Goal: Browse casually: Explore the website without a specific task or goal

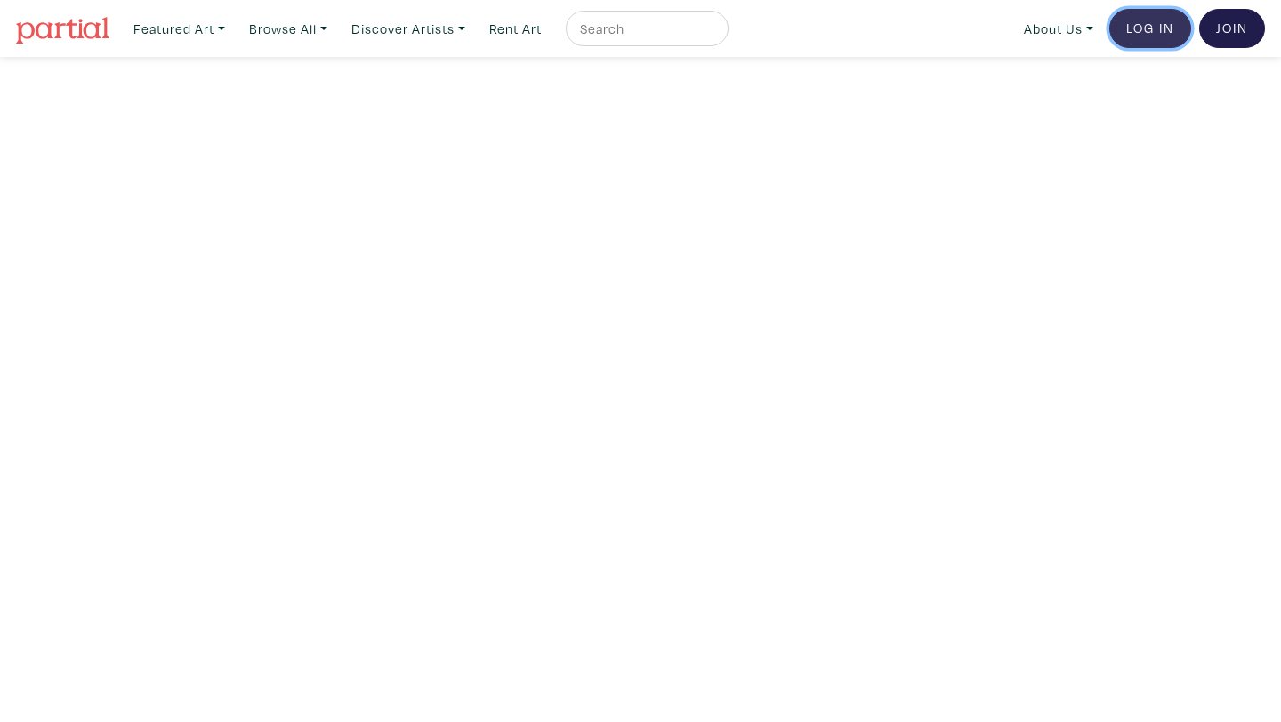
click at [1154, 31] on link "Log In" at bounding box center [1150, 28] width 82 height 39
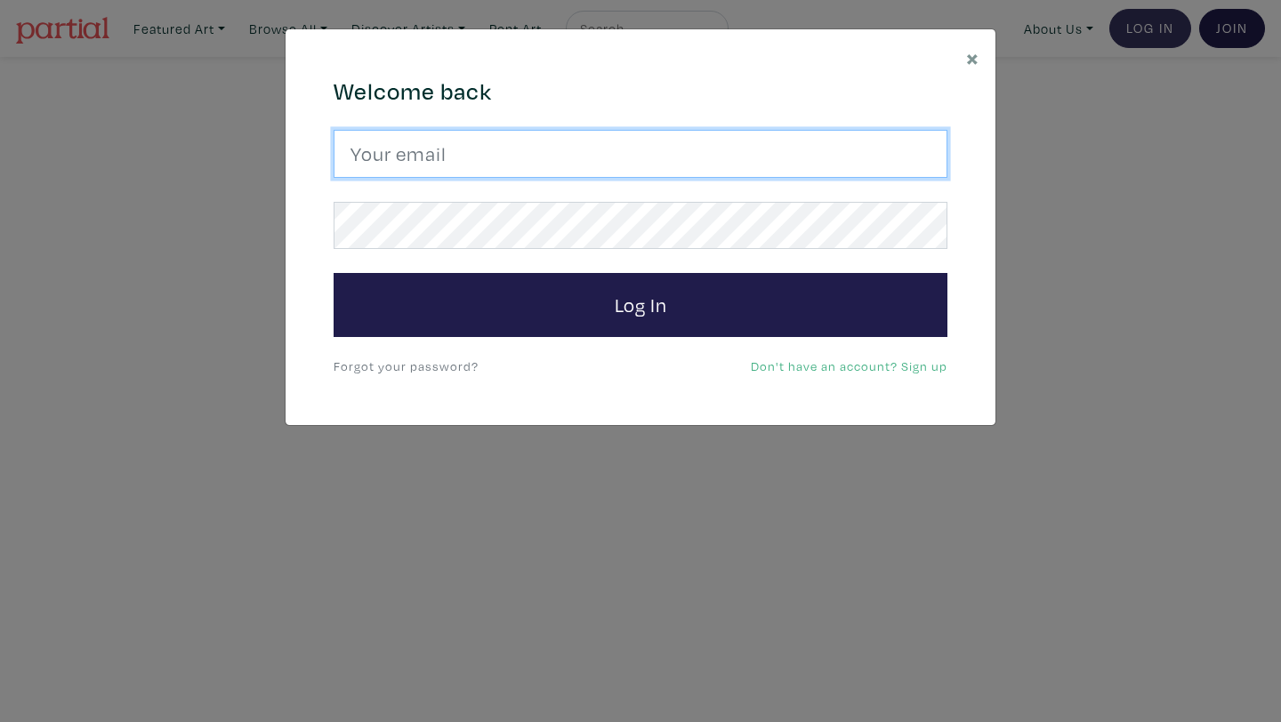
type input "mndesjardins@gmail.com"
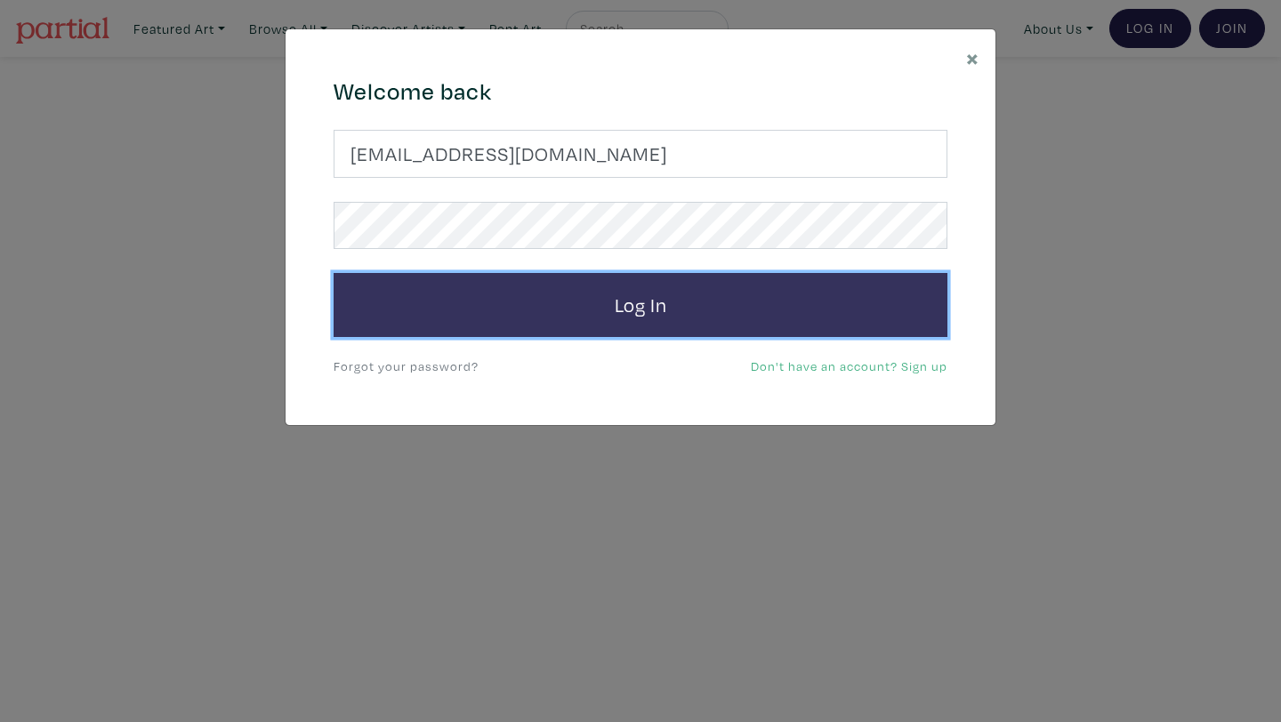
click at [753, 311] on button "Log In" at bounding box center [641, 305] width 614 height 64
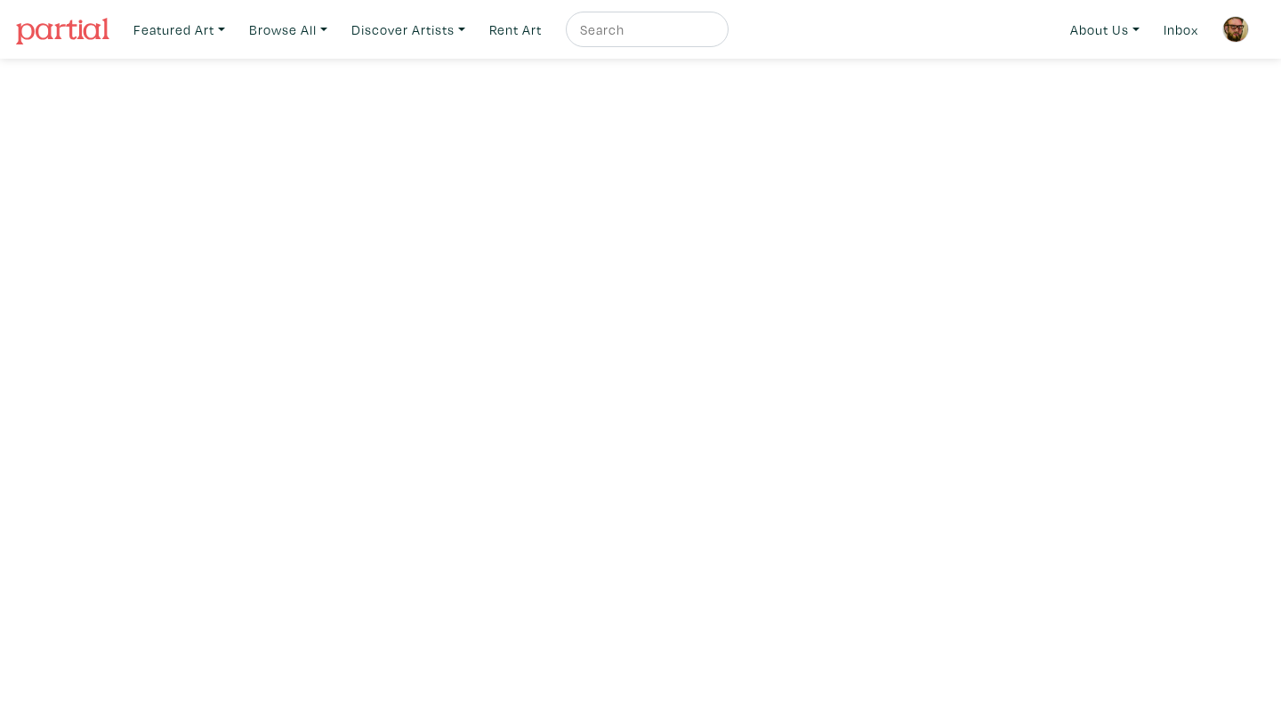
click at [1234, 27] on img at bounding box center [1235, 29] width 27 height 27
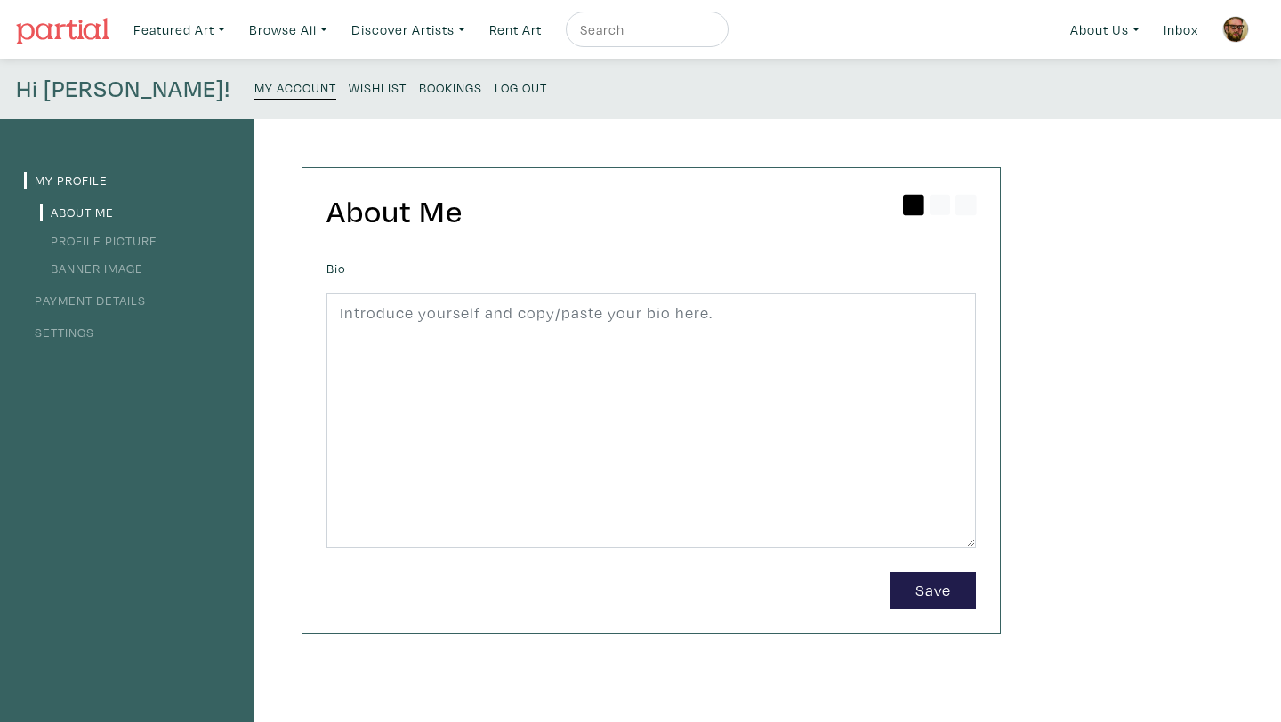
click at [349, 94] on small "Wishlist" at bounding box center [378, 87] width 58 height 17
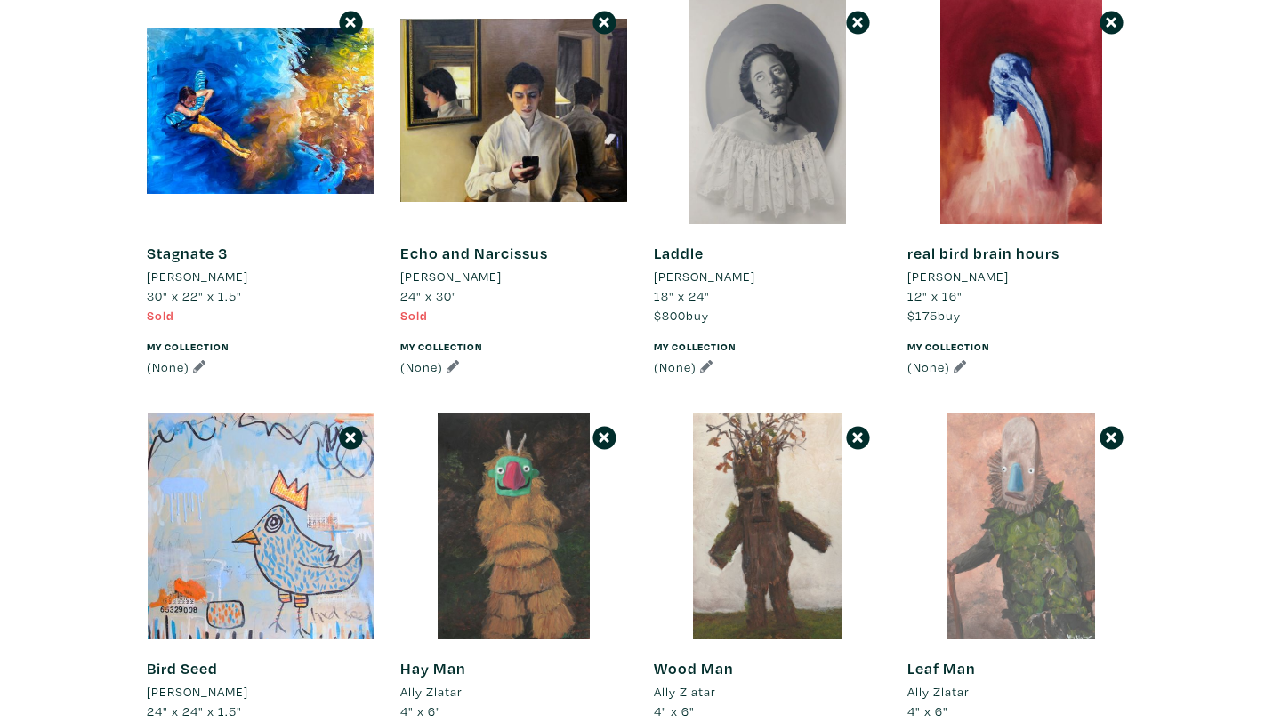
scroll to position [266, 0]
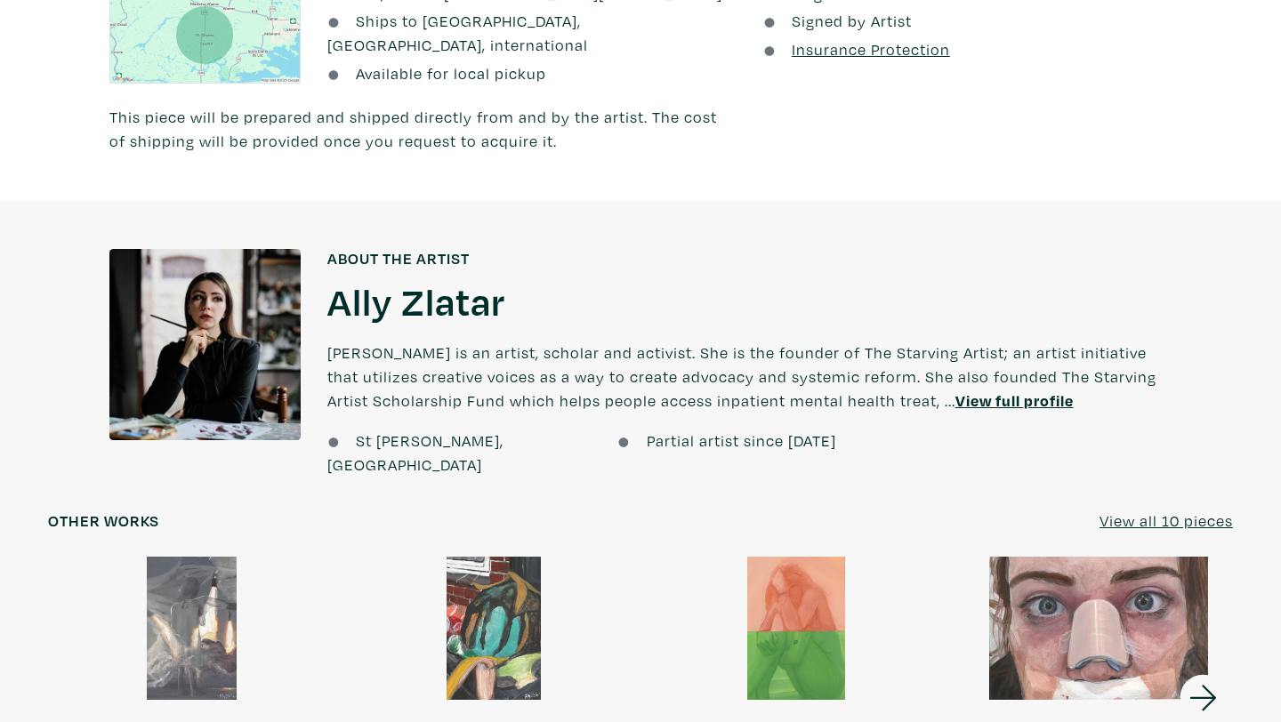
scroll to position [1095, 0]
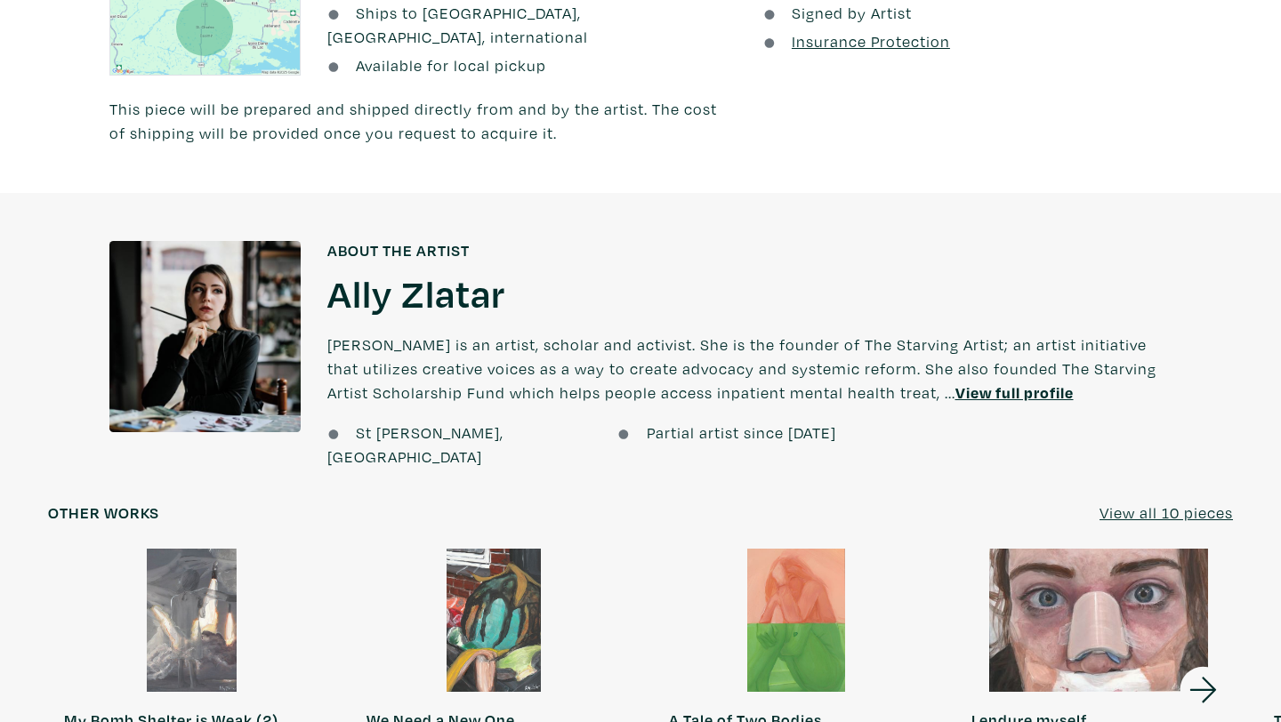
click at [383, 279] on h1 "Ally Zlatar" at bounding box center [416, 293] width 178 height 48
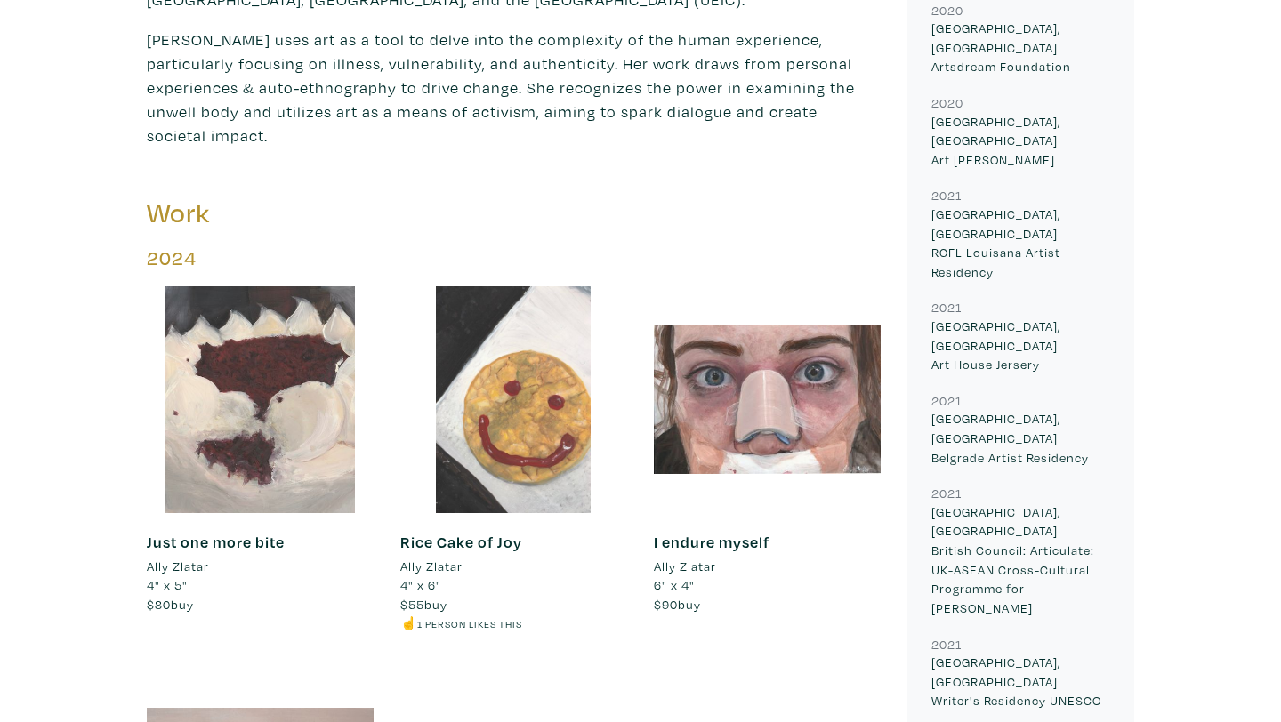
scroll to position [426, 0]
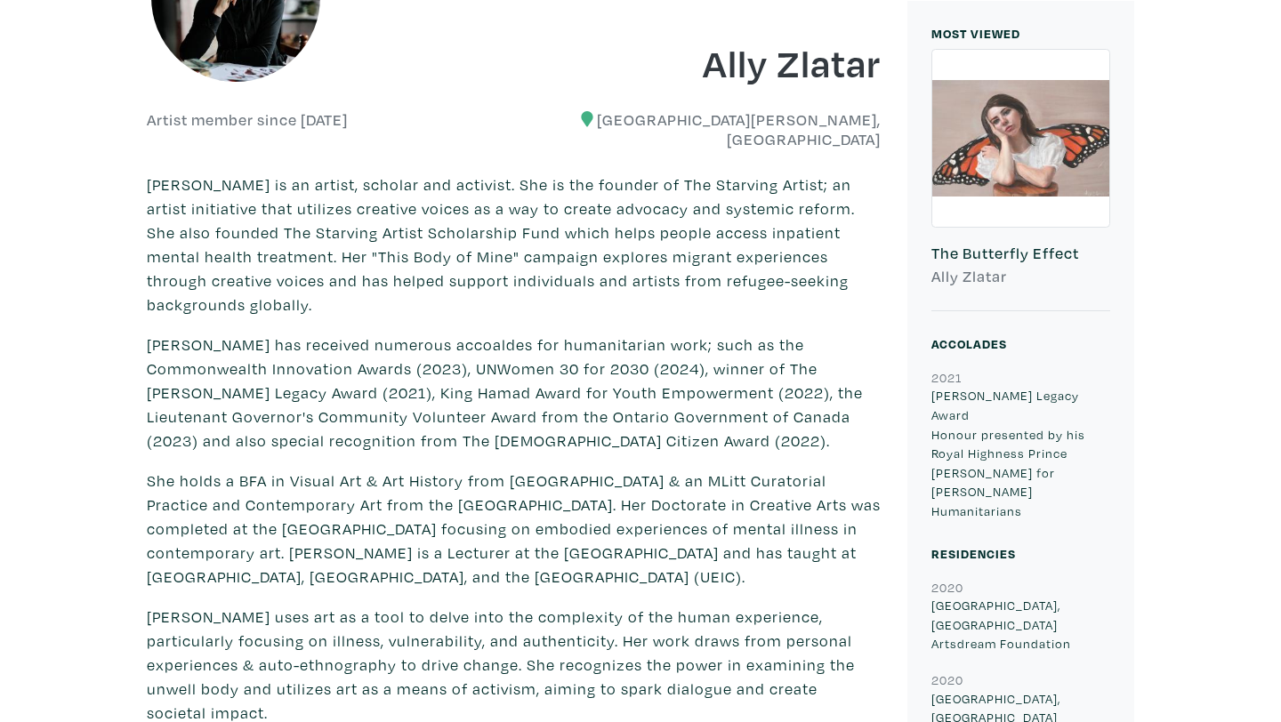
click at [1015, 135] on div at bounding box center [1020, 138] width 177 height 177
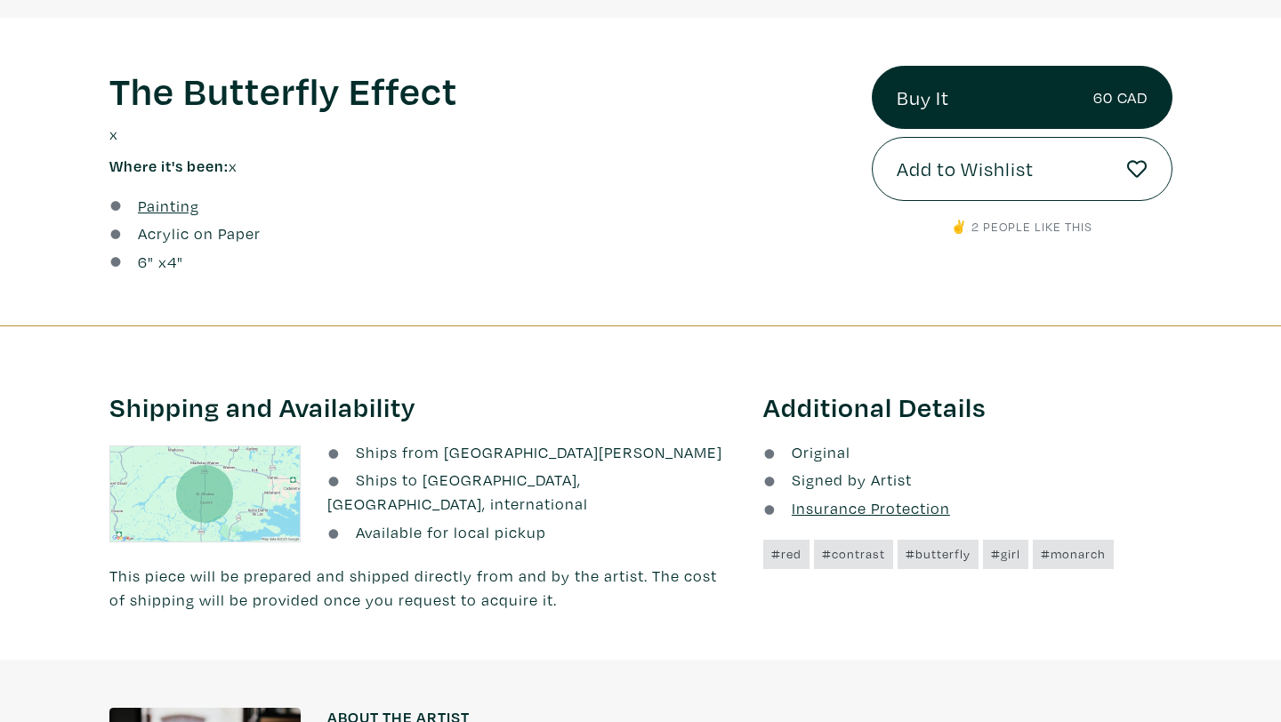
scroll to position [621, 0]
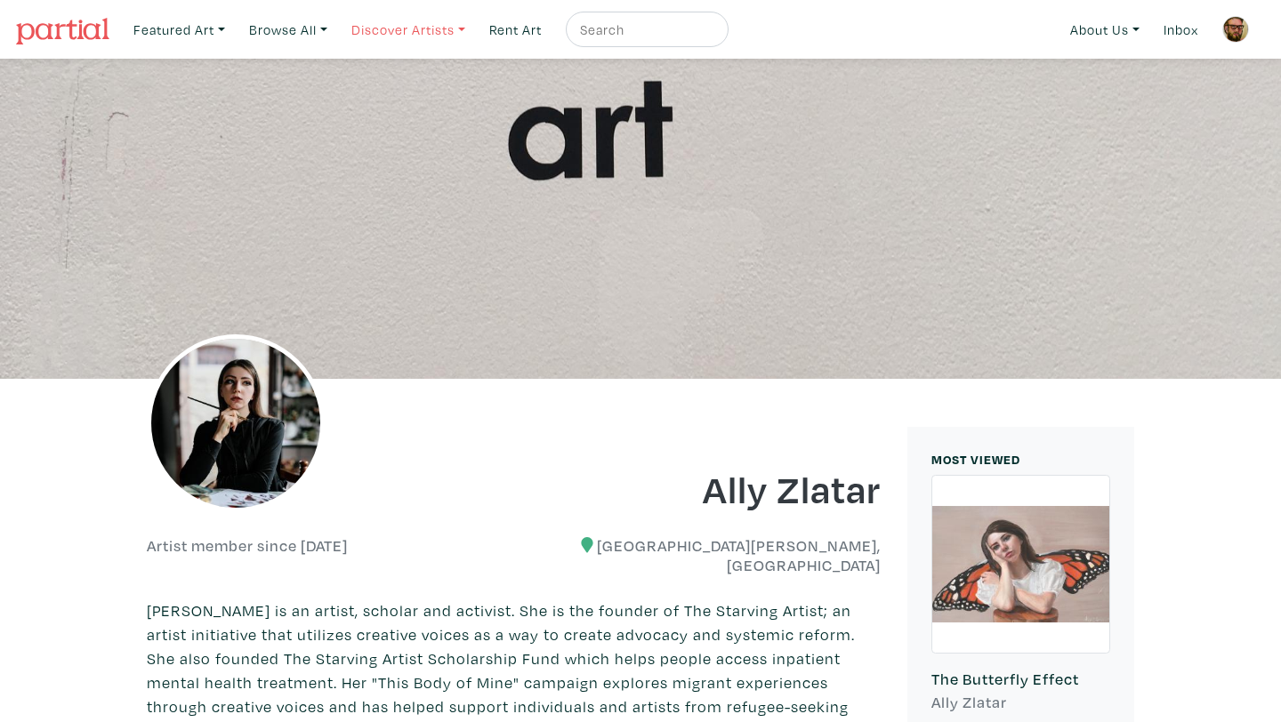
click at [456, 35] on link "Discover Artists" at bounding box center [408, 30] width 130 height 36
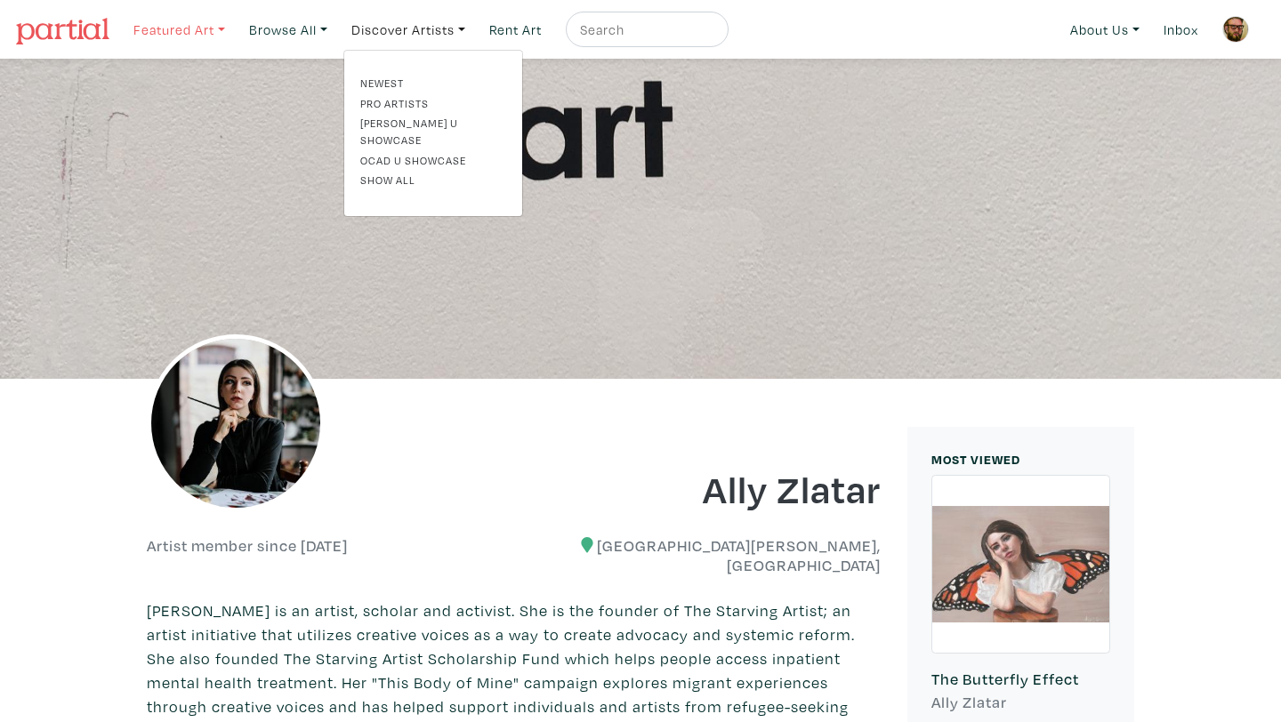
click at [198, 20] on link "Featured Art" at bounding box center [179, 30] width 108 height 36
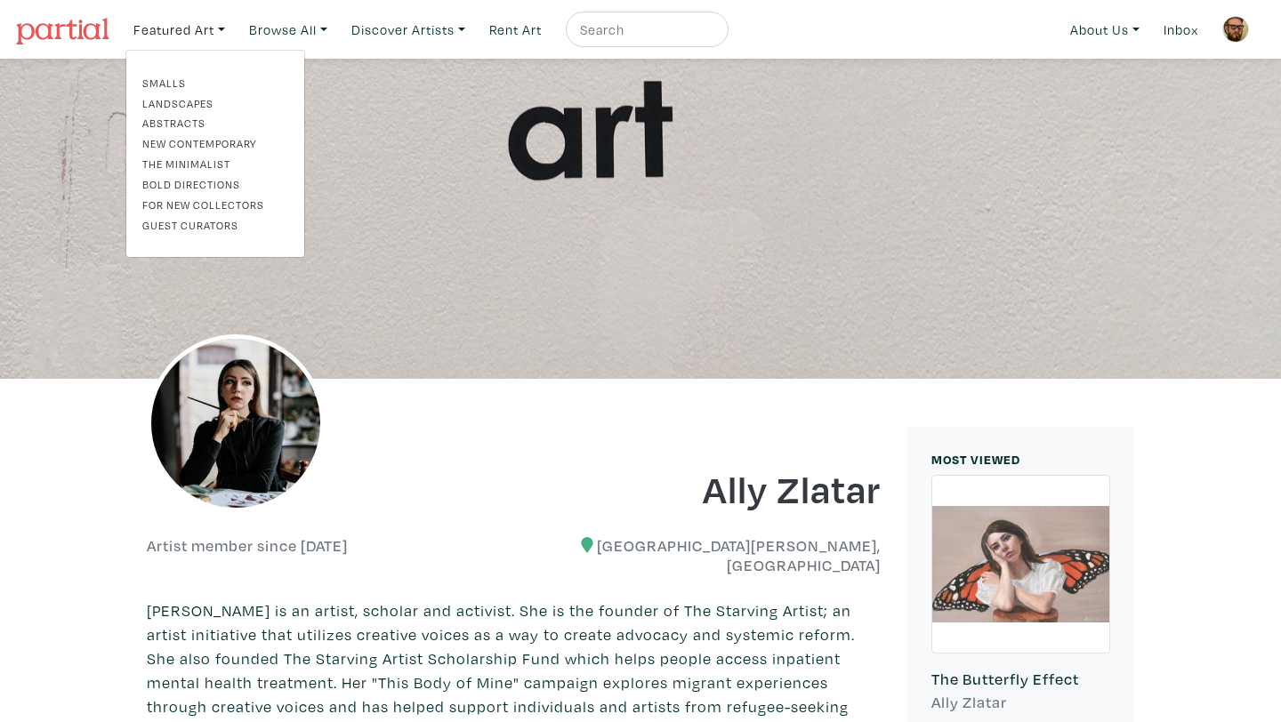
click at [194, 183] on link "Bold Directions" at bounding box center [215, 184] width 146 height 16
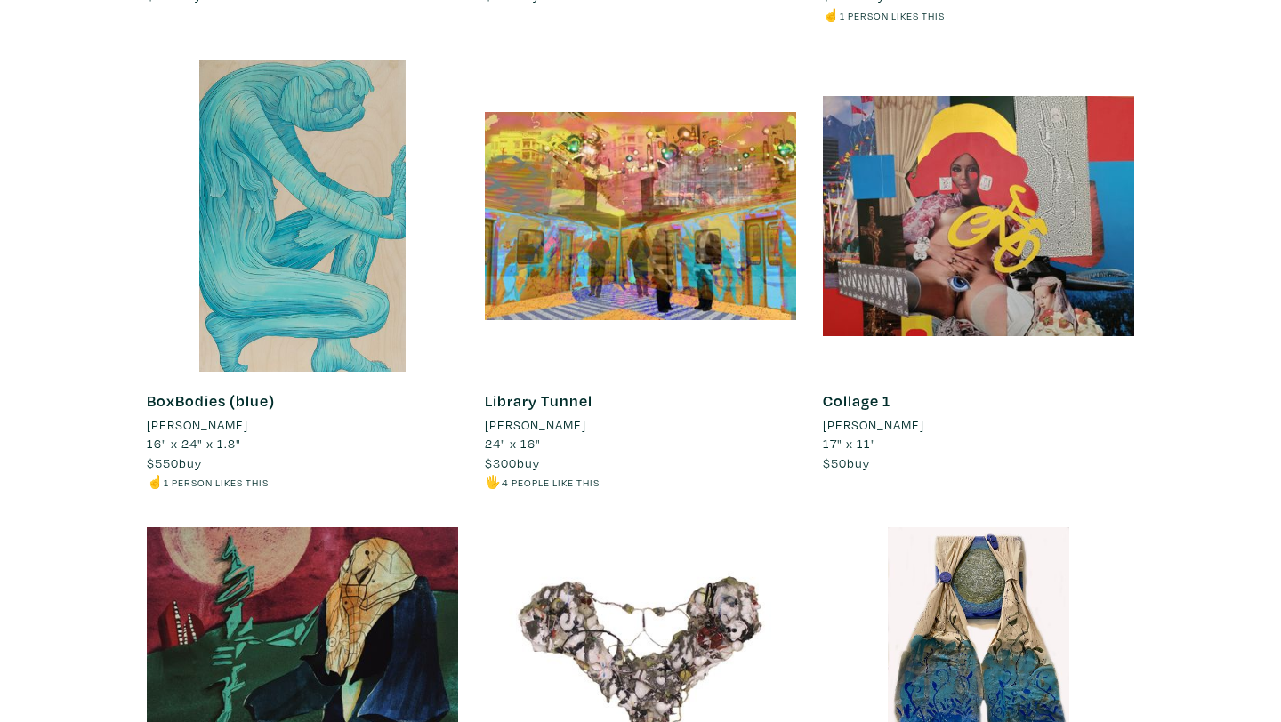
scroll to position [1692, 0]
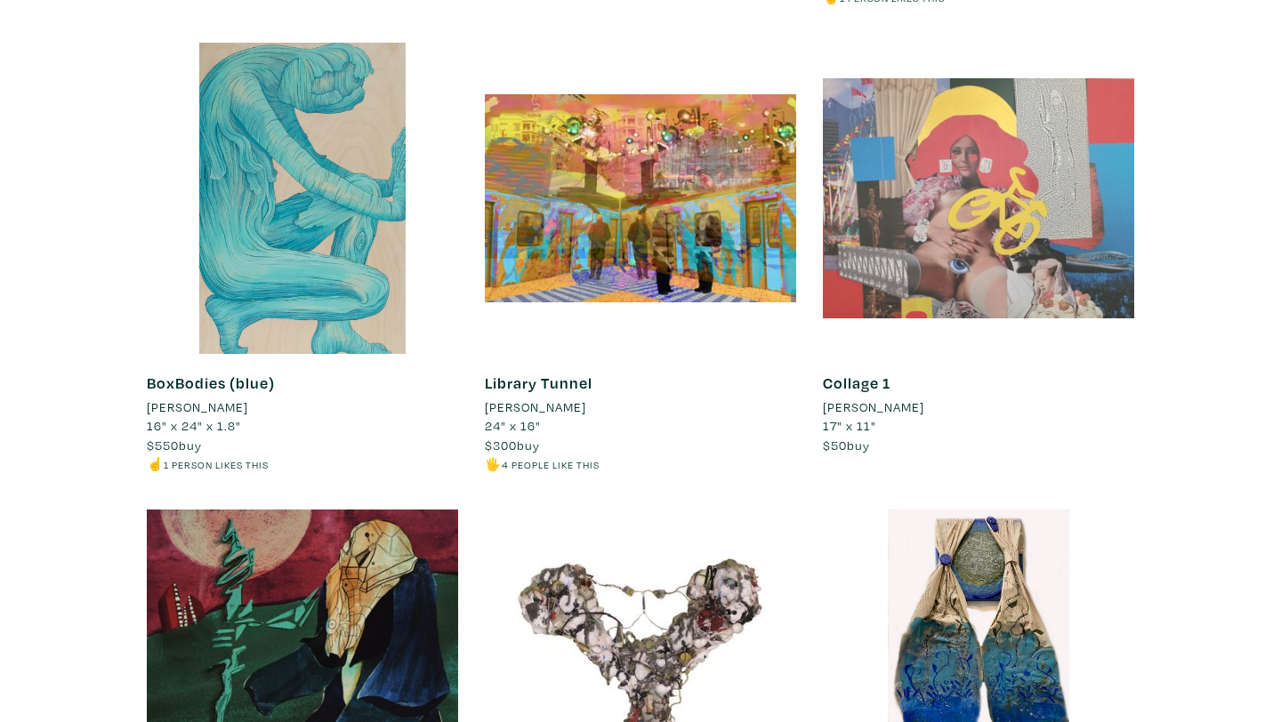
click at [951, 256] on div at bounding box center [978, 198] width 311 height 311
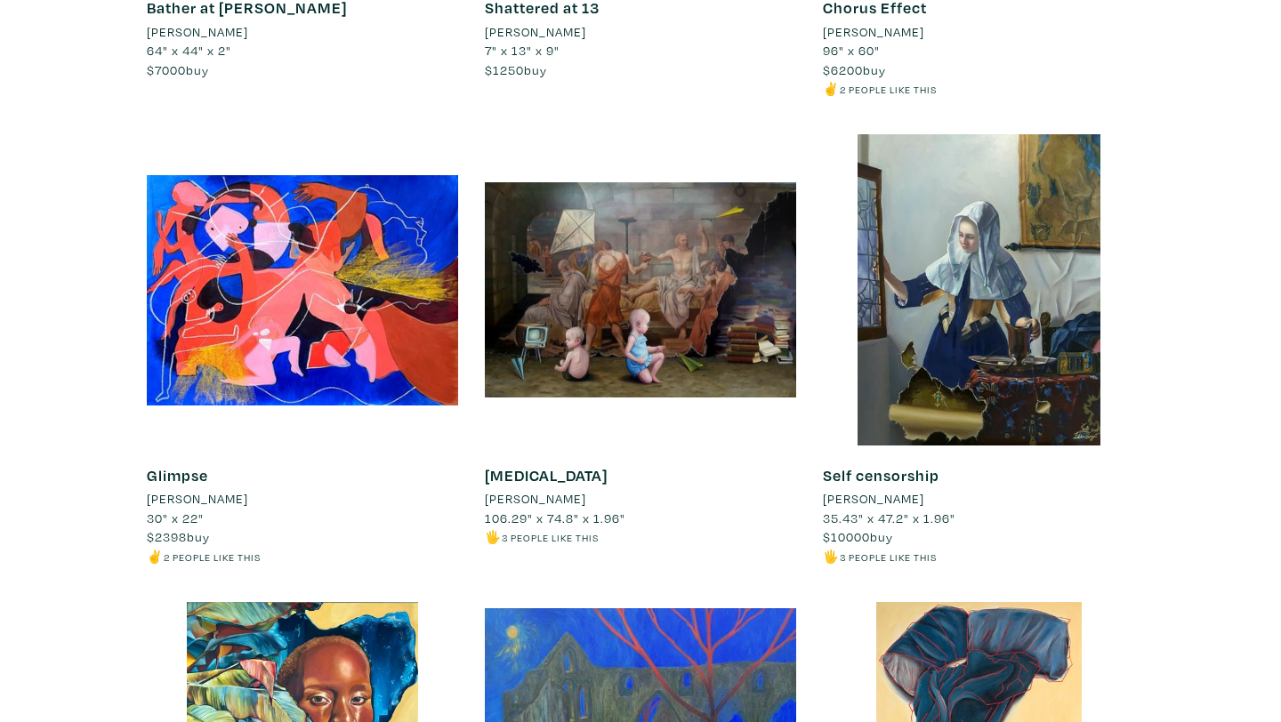
scroll to position [4390, 0]
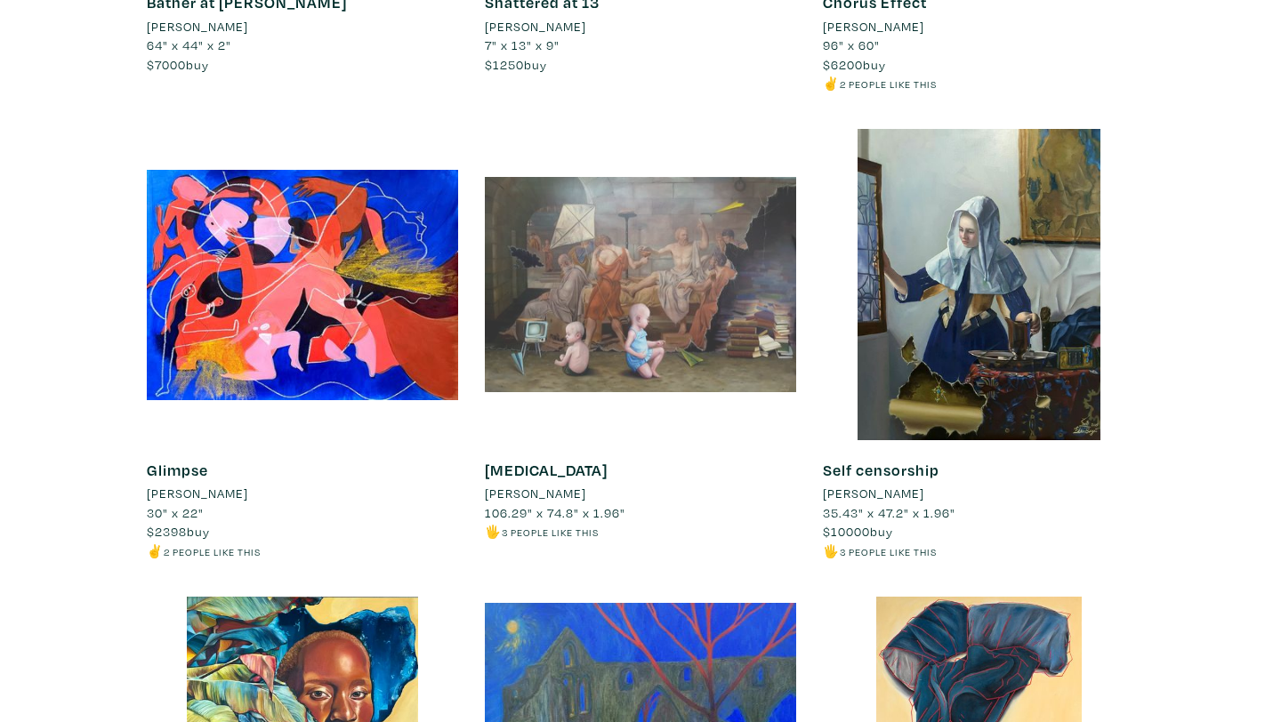
click at [699, 330] on div at bounding box center [640, 284] width 311 height 311
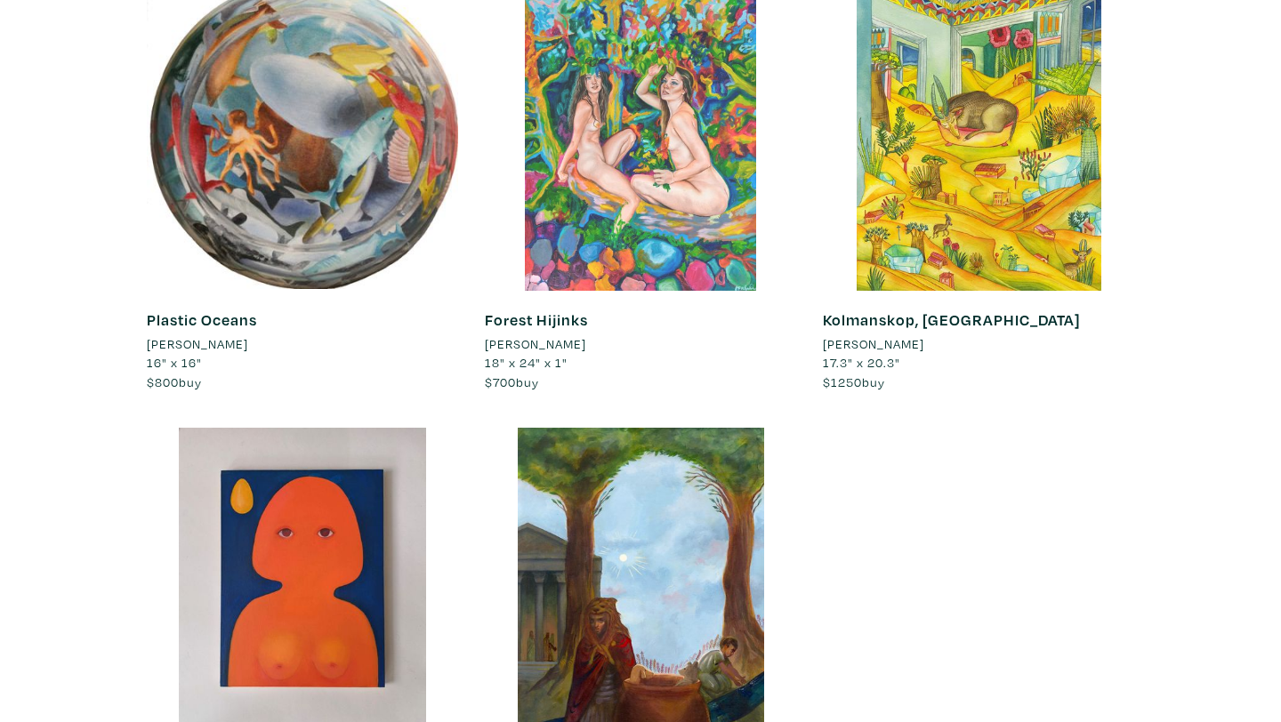
scroll to position [14577, 0]
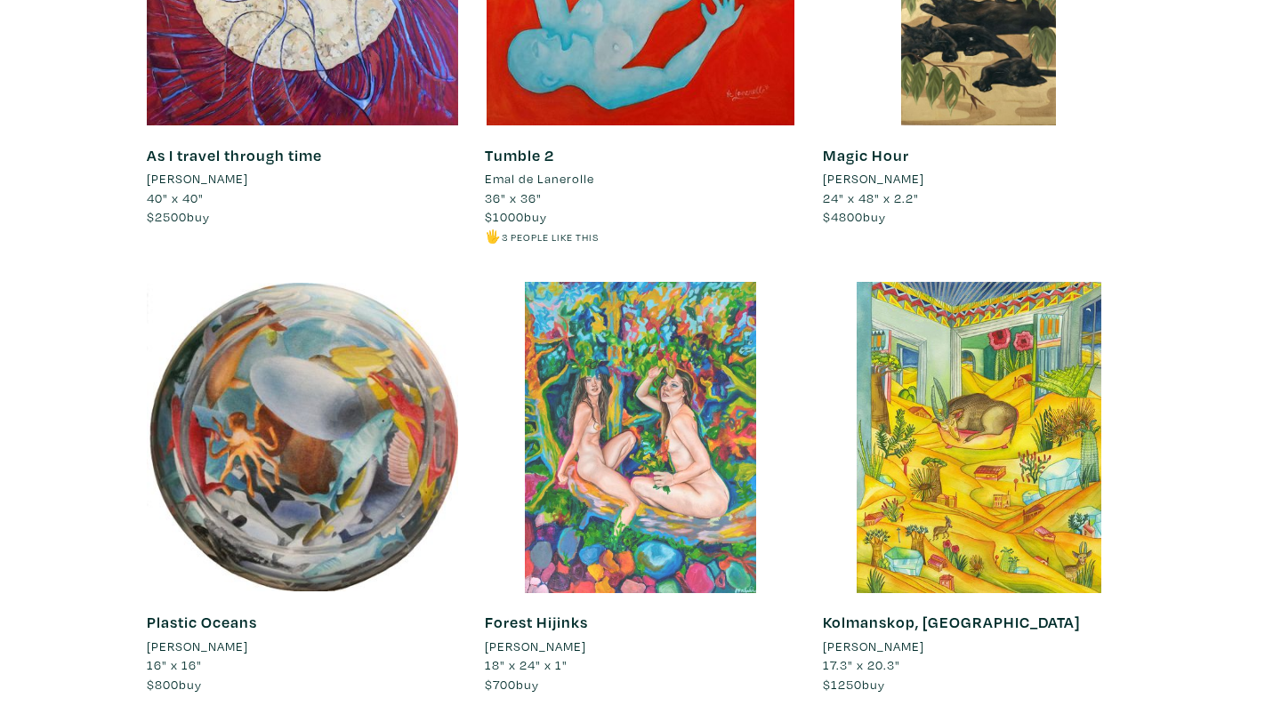
click at [696, 282] on div at bounding box center [640, 437] width 311 height 311
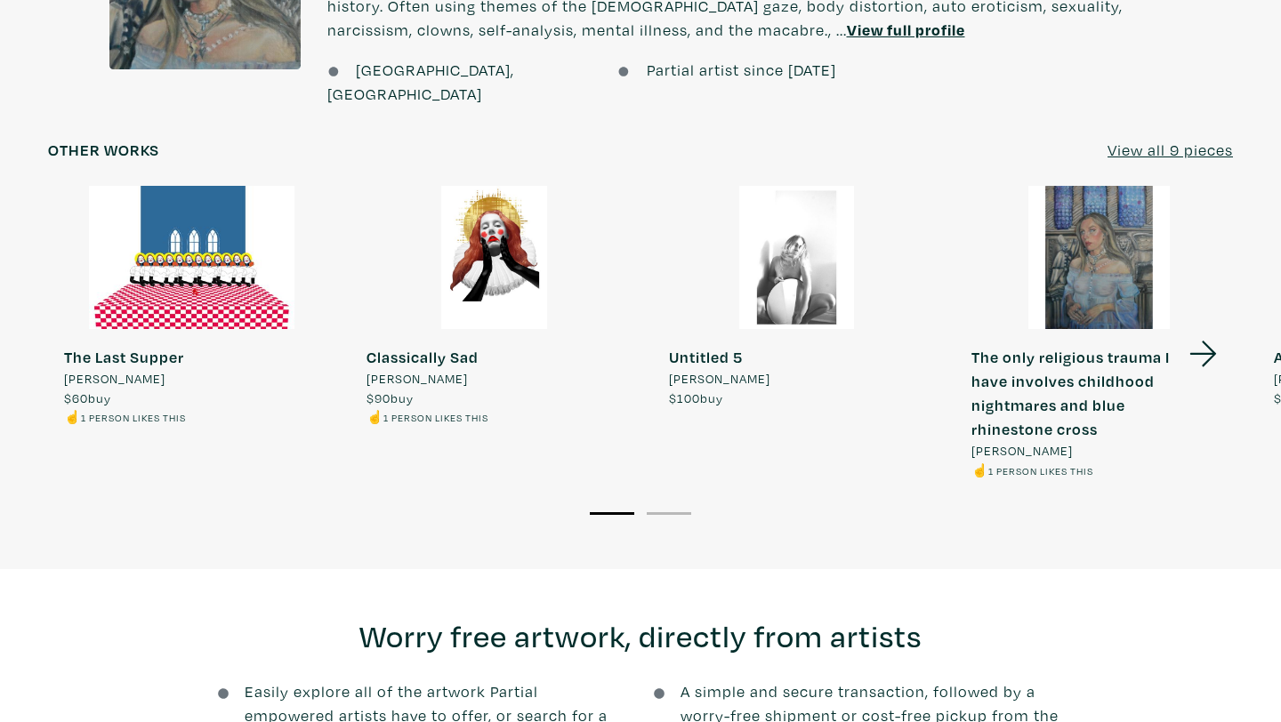
scroll to position [1427, 0]
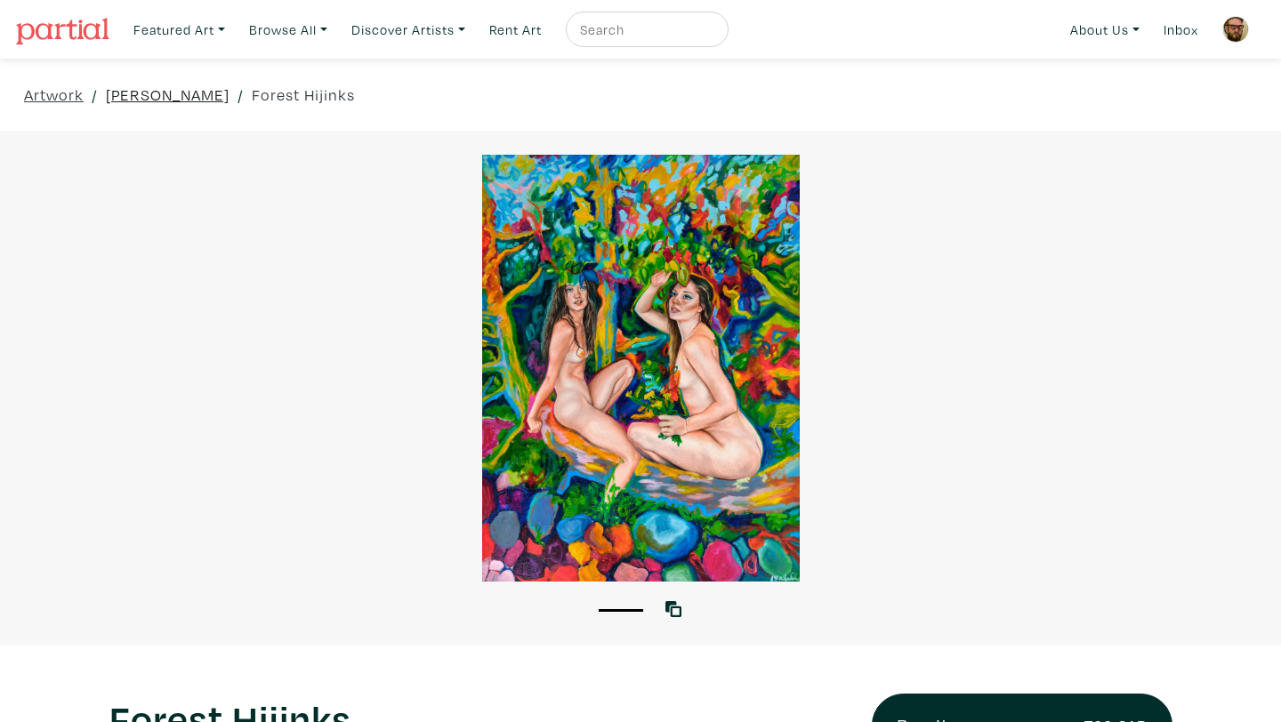
click at [182, 94] on link "[PERSON_NAME]" at bounding box center [168, 95] width 124 height 24
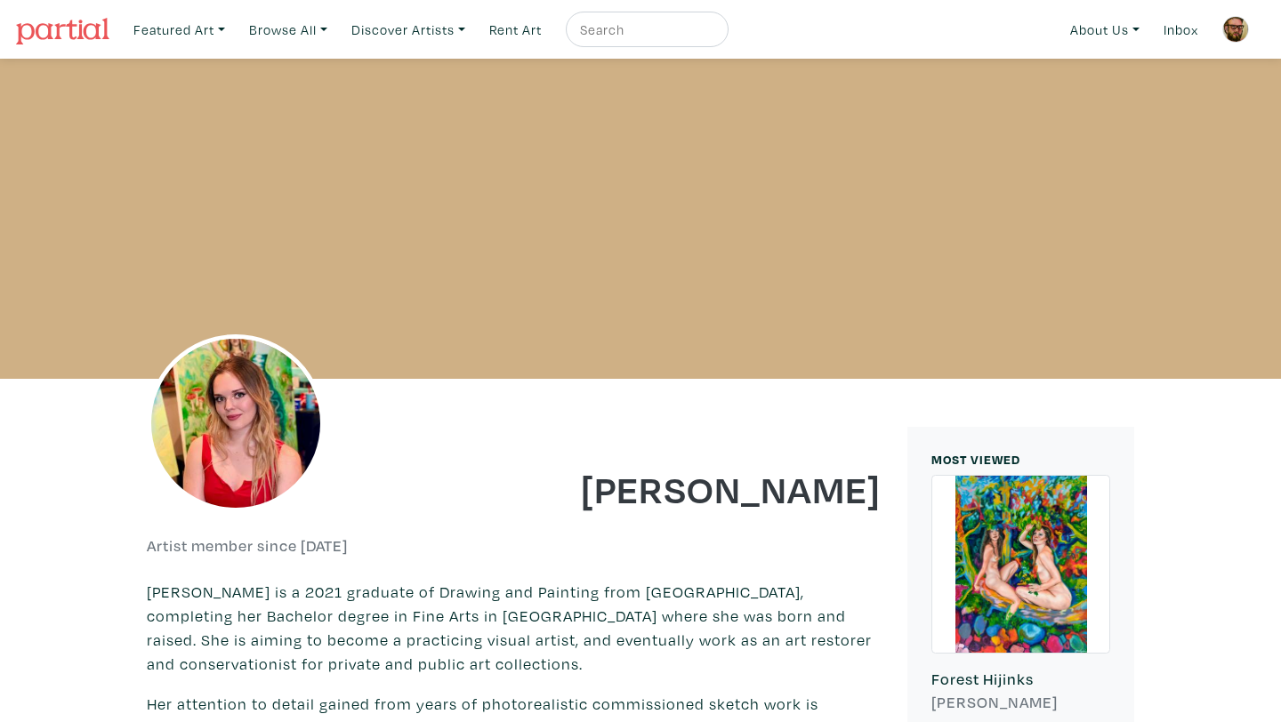
click at [67, 25] on img at bounding box center [62, 31] width 93 height 27
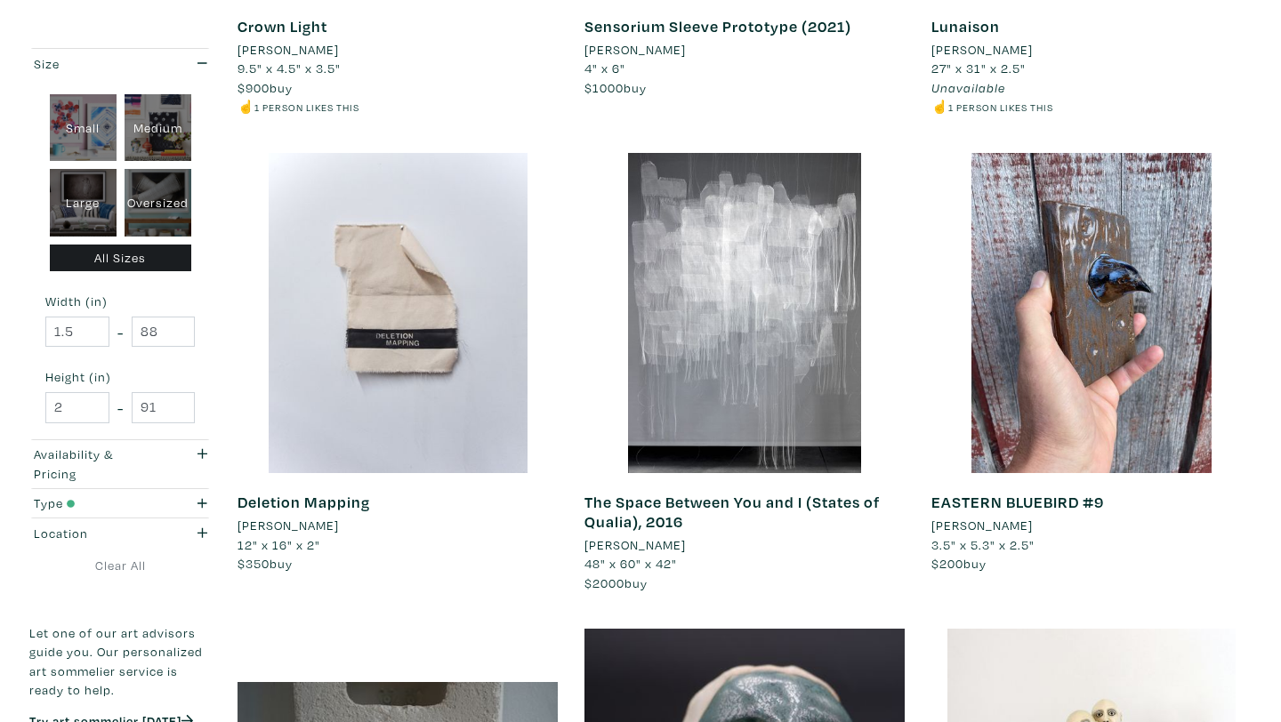
scroll to position [3010, 0]
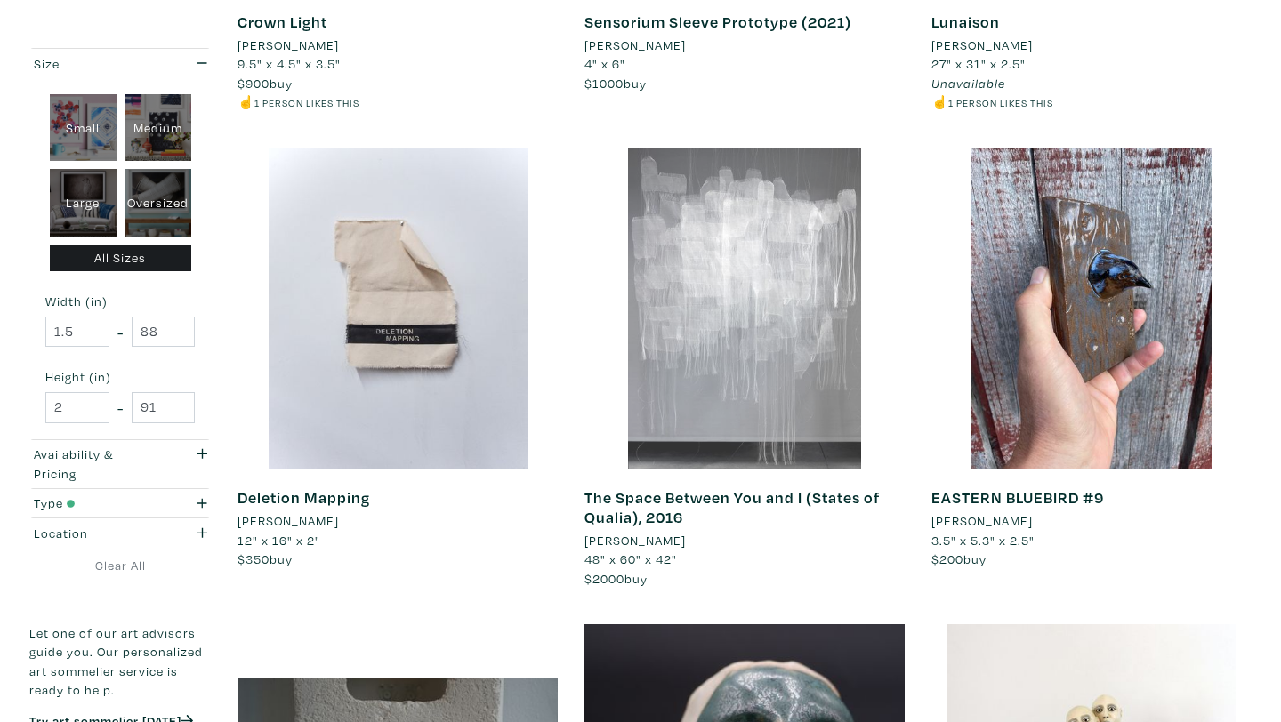
click at [700, 366] on div at bounding box center [744, 309] width 320 height 320
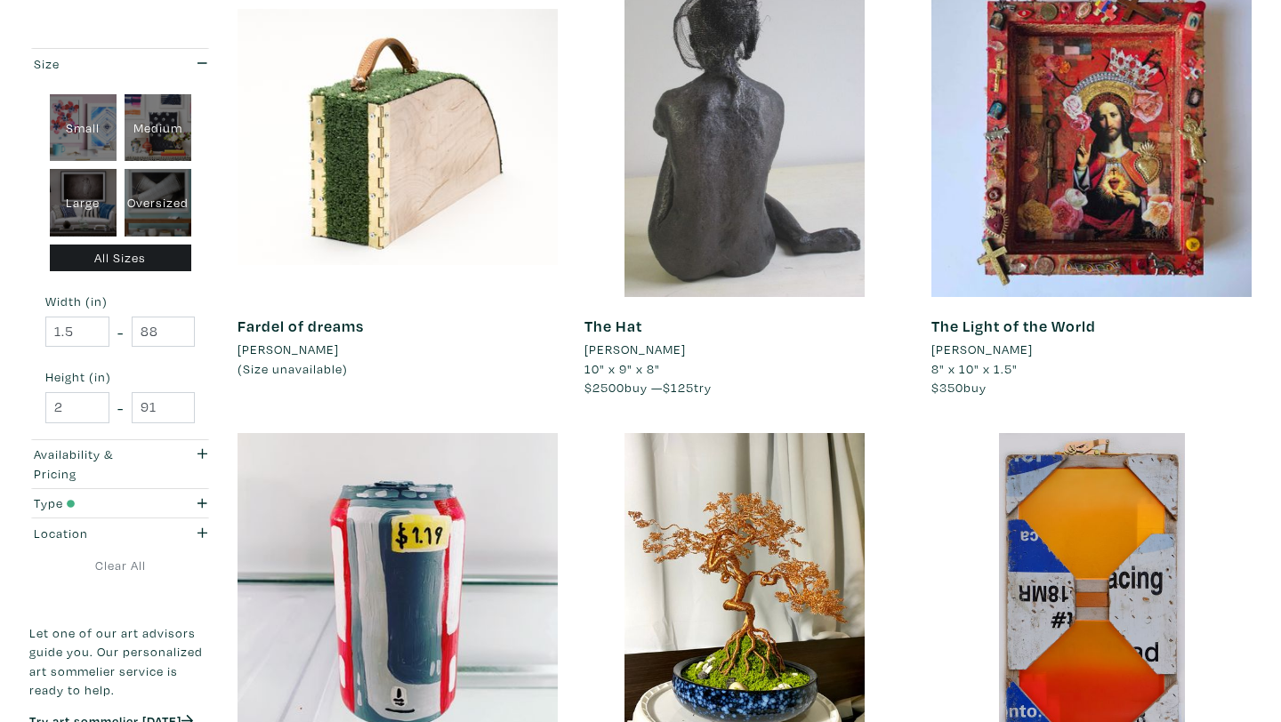
scroll to position [0, 0]
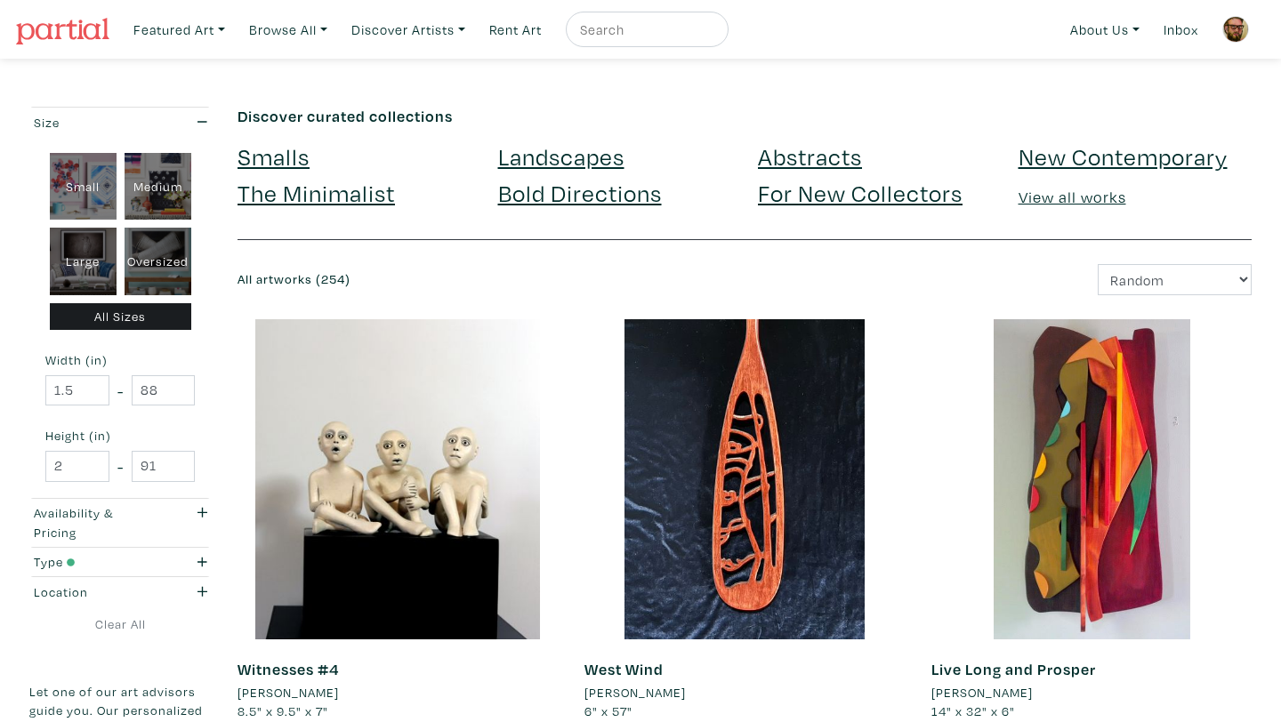
click at [1028, 157] on link "New Contemporary" at bounding box center [1122, 156] width 209 height 31
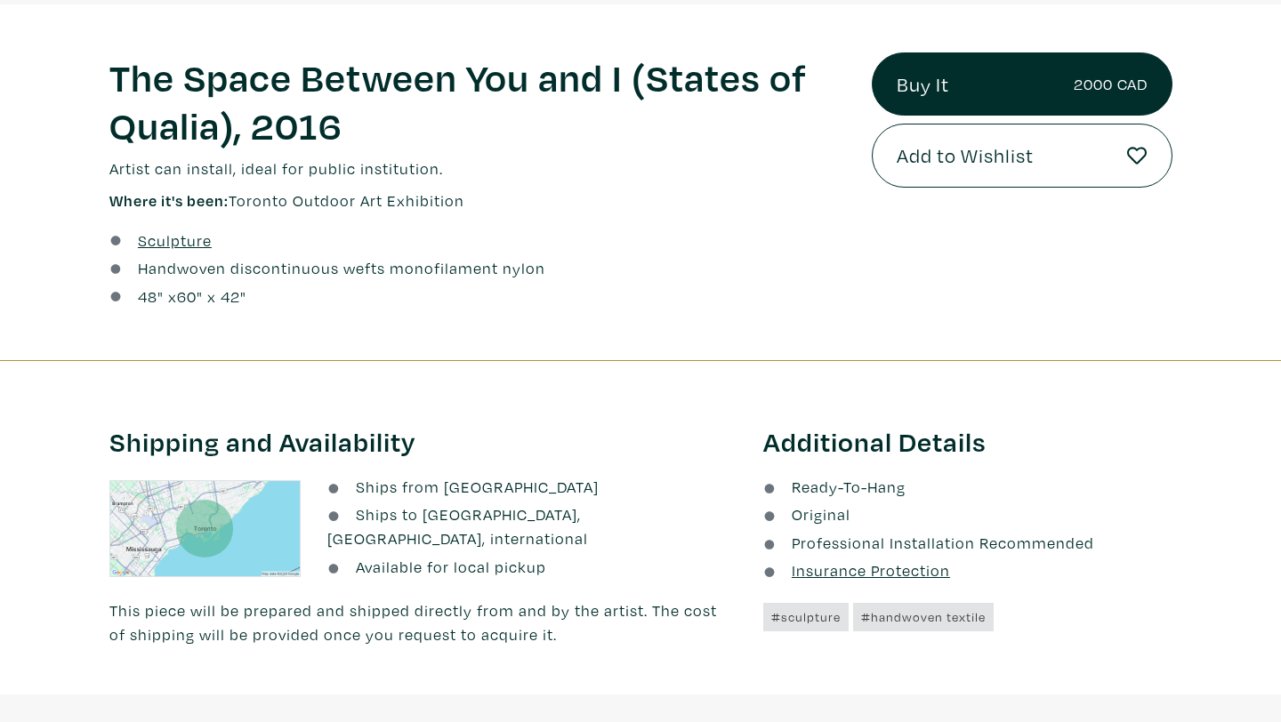
scroll to position [637, 0]
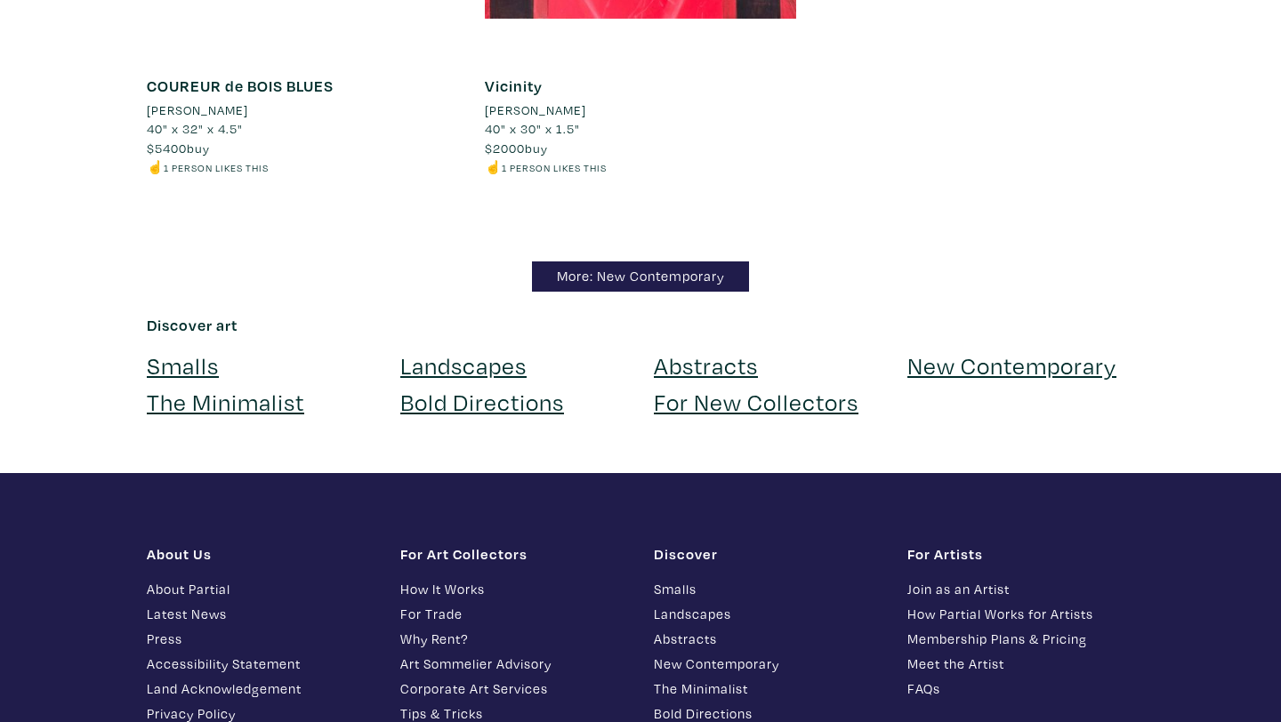
scroll to position [17438, 0]
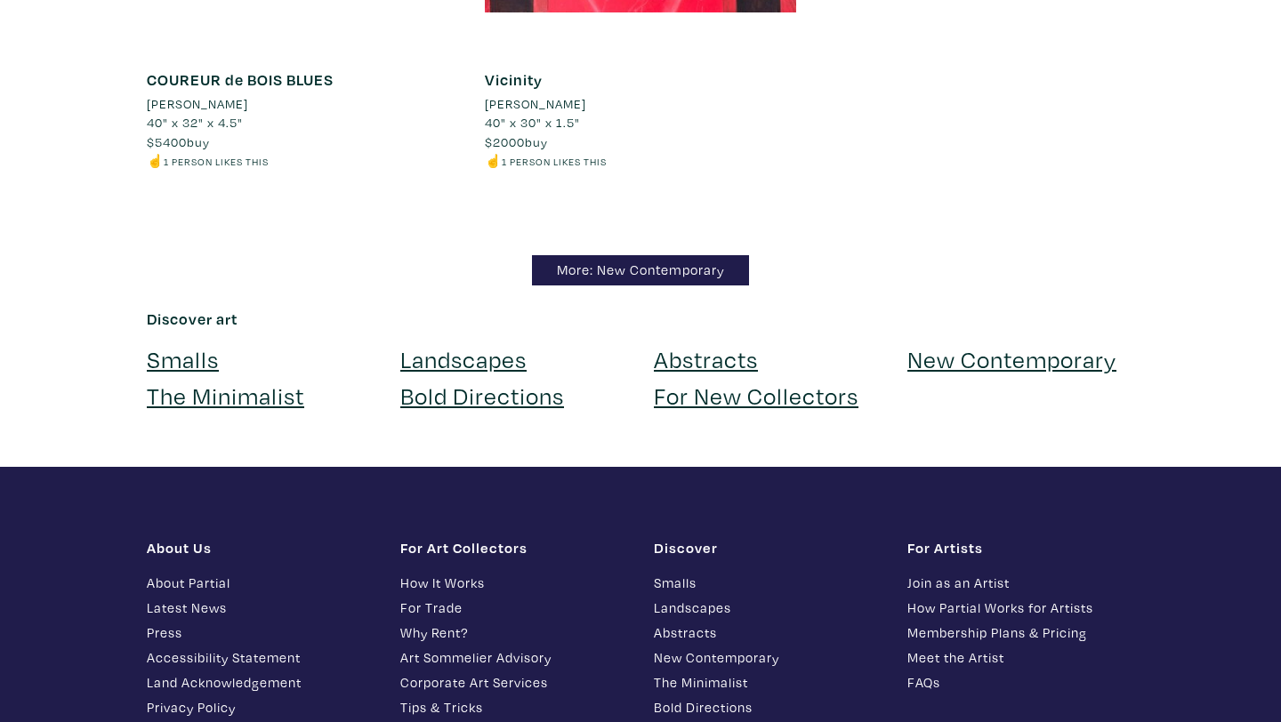
click at [276, 380] on link "The Minimalist" at bounding box center [225, 395] width 157 height 31
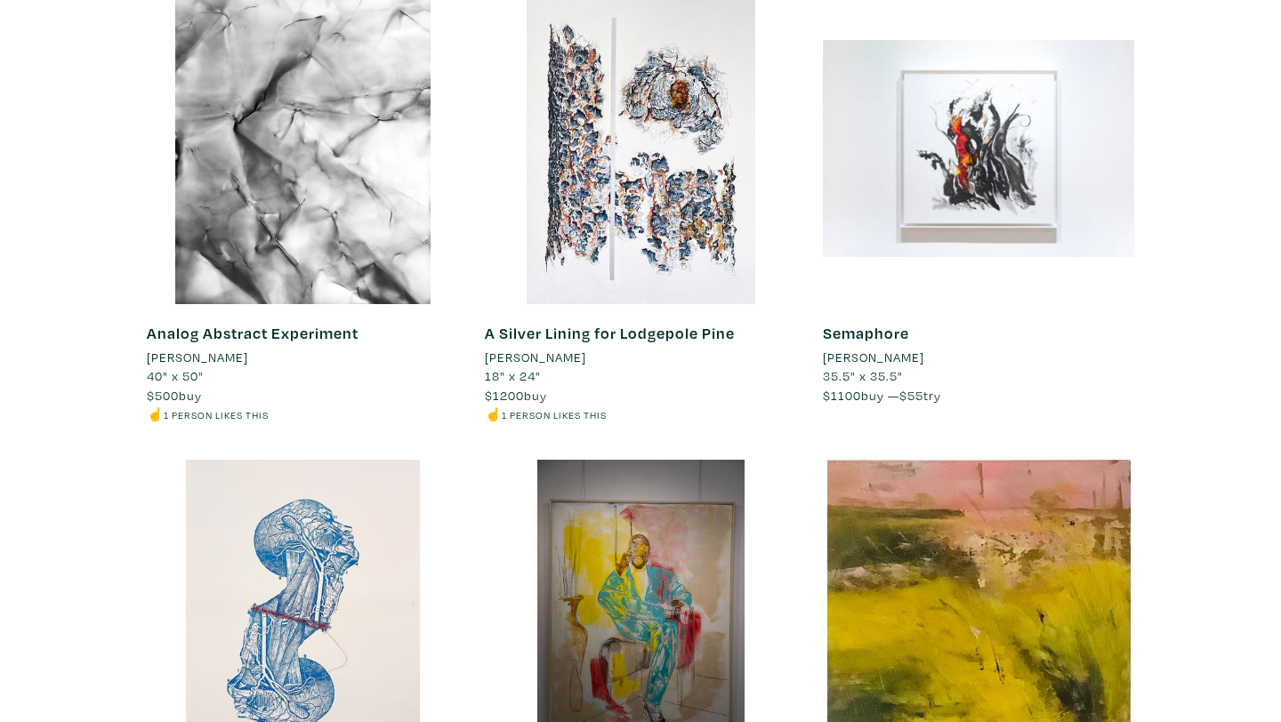
scroll to position [4060, 0]
